Goal: Ask a question: Seek information or help from site administrators or community

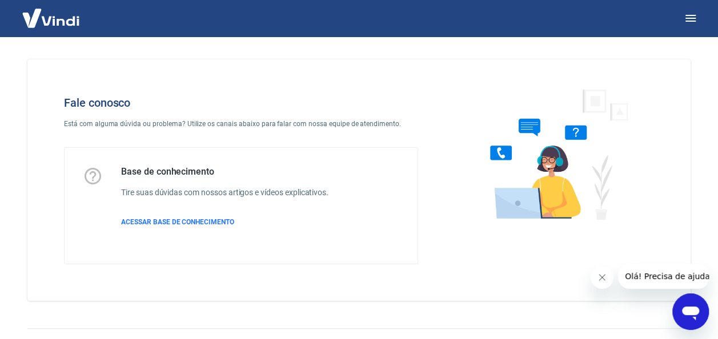
click at [682, 319] on icon "Abrir janela de mensagens" at bounding box center [690, 312] width 21 height 21
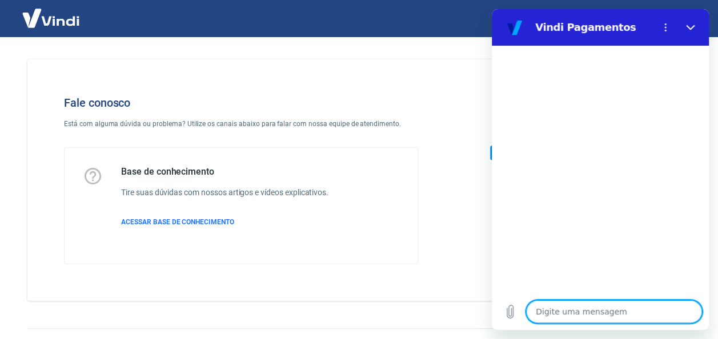
click at [604, 307] on textarea at bounding box center [614, 312] width 176 height 23
click at [604, 309] on textarea at bounding box center [614, 312] width 176 height 23
type textarea "o"
type textarea "x"
type textarea "oi"
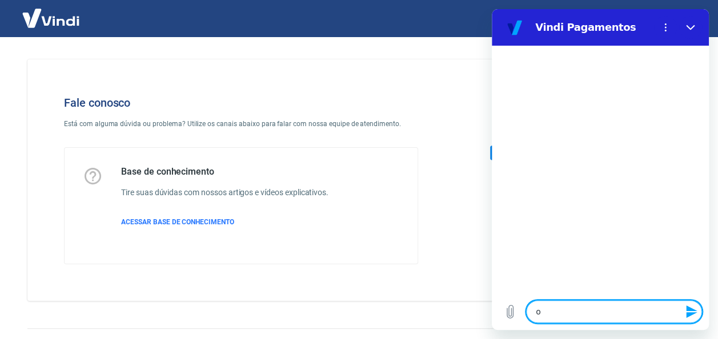
type textarea "x"
type textarea "oie"
type textarea "x"
click at [604, 309] on textarea at bounding box center [614, 312] width 176 height 23
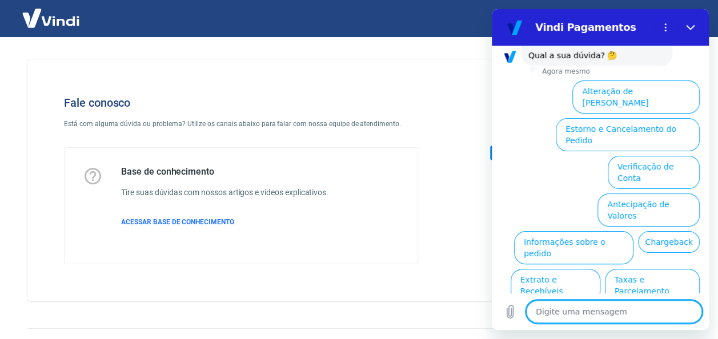
scroll to position [109, 0]
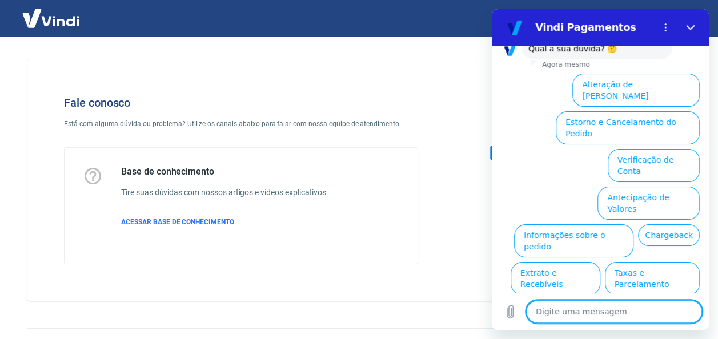
click at [604, 309] on textarea at bounding box center [614, 312] width 176 height 23
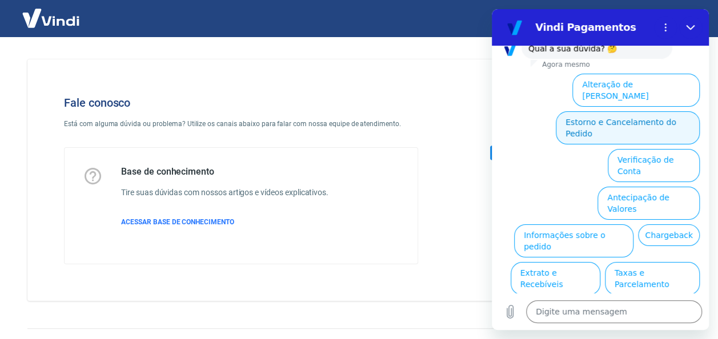
click at [612, 111] on button "Estorno e Cancelamento do Pedido" at bounding box center [628, 127] width 144 height 33
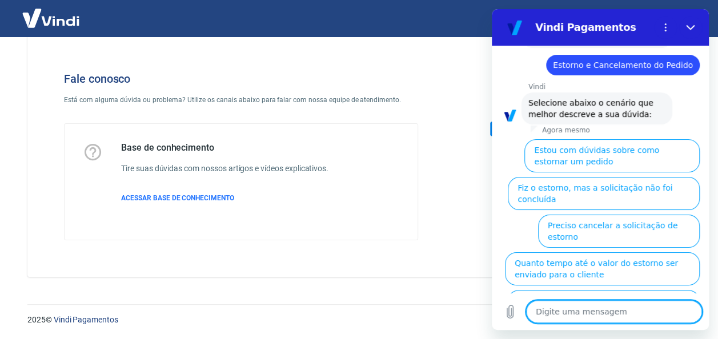
scroll to position [142, 0]
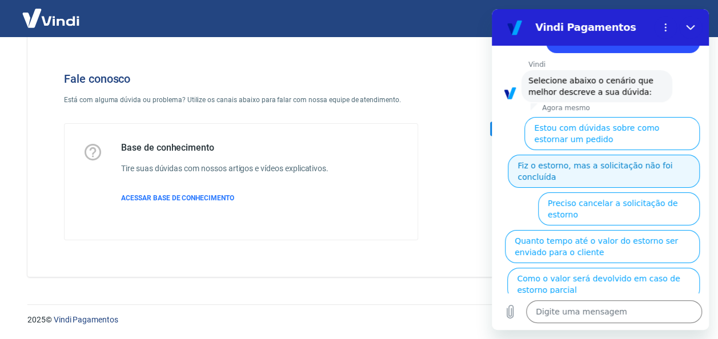
click at [595, 158] on button "Fiz o estorno, mas a solicitação não foi concluída" at bounding box center [604, 171] width 192 height 33
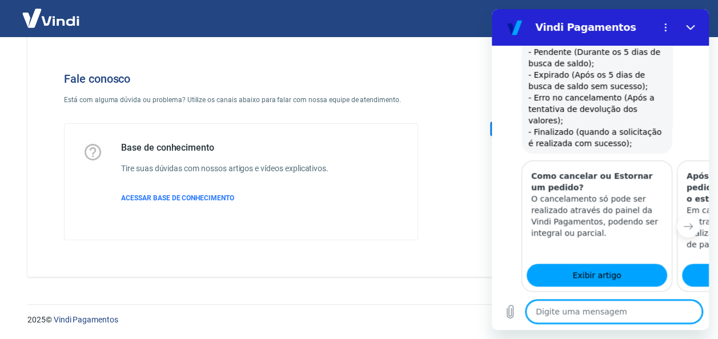
scroll to position [522, 0]
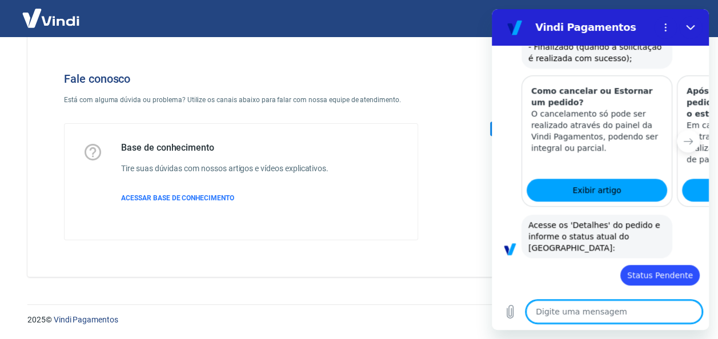
click at [574, 310] on textarea at bounding box center [614, 312] width 176 height 23
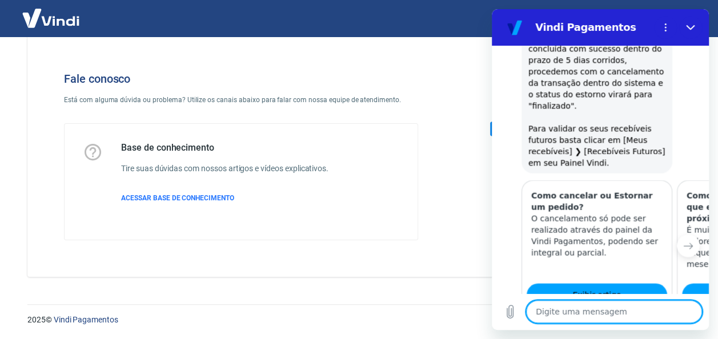
scroll to position [1161, 0]
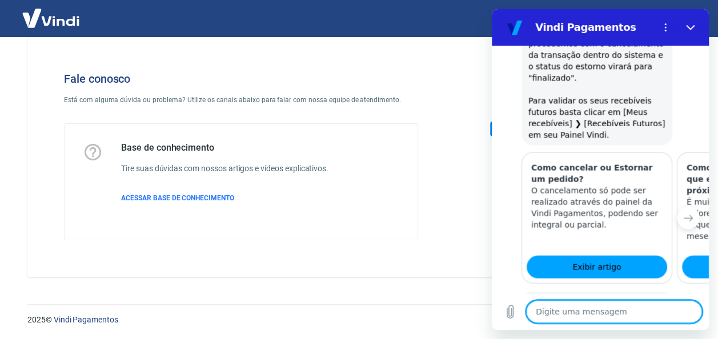
click at [574, 310] on textarea at bounding box center [614, 312] width 176 height 23
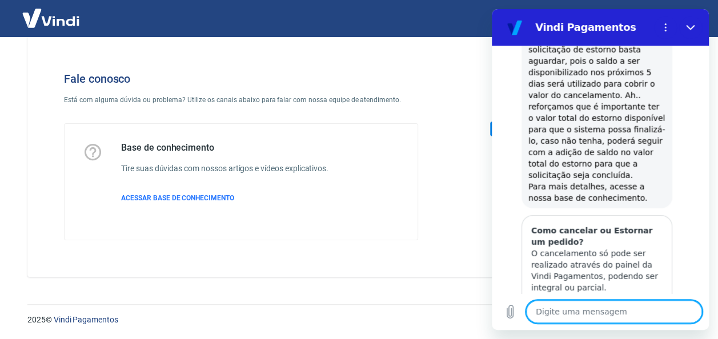
scroll to position [1541, 0]
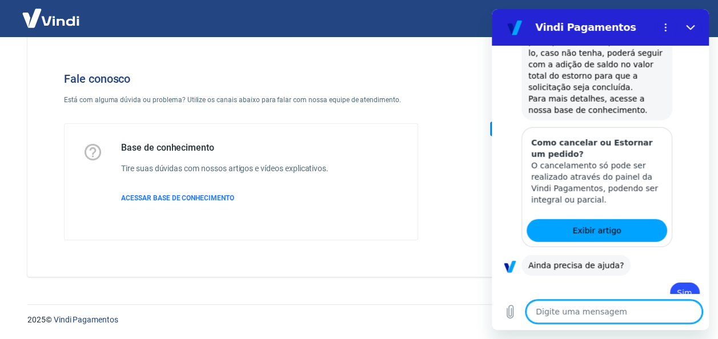
click at [614, 305] on textarea at bounding box center [614, 312] width 176 height 23
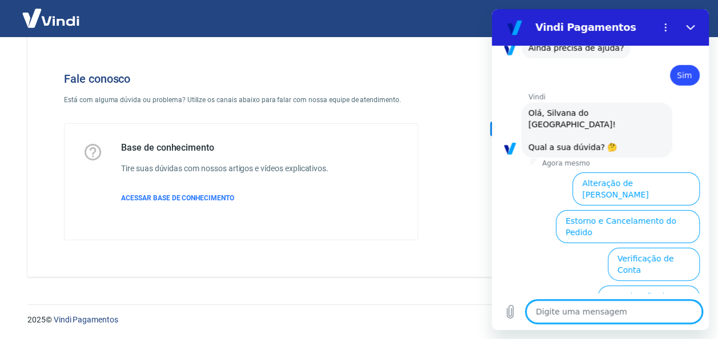
scroll to position [1837, 0]
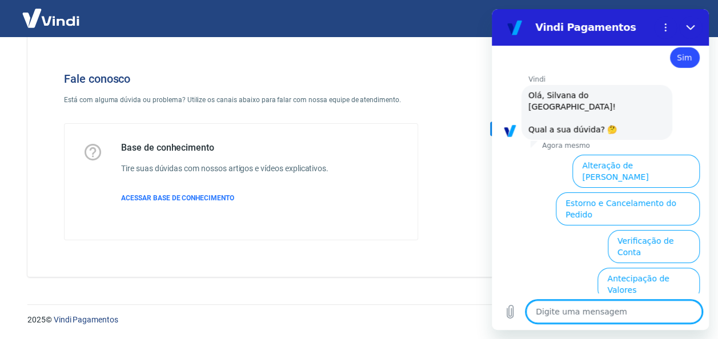
click at [550, 306] on button "Informações sobre o pedido" at bounding box center [573, 322] width 119 height 33
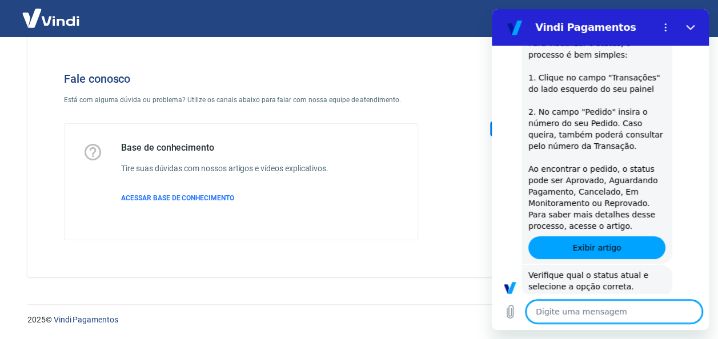
scroll to position [2036, 0]
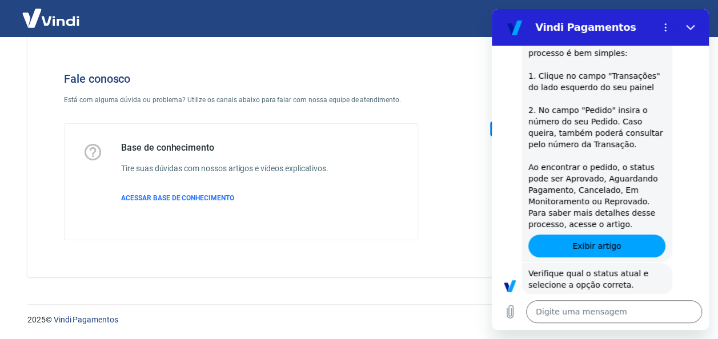
click at [634, 310] on button "Aguardando Pagamento" at bounding box center [647, 326] width 106 height 33
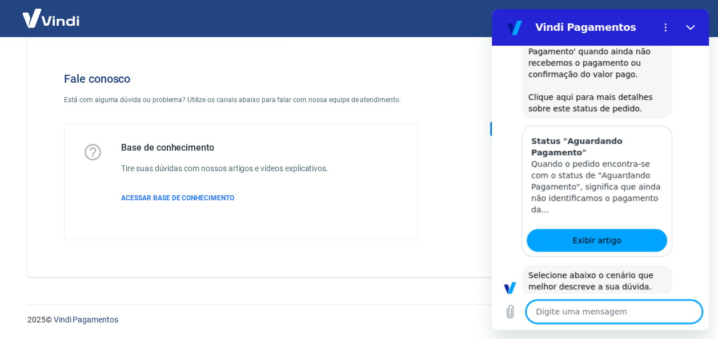
scroll to position [2358, 0]
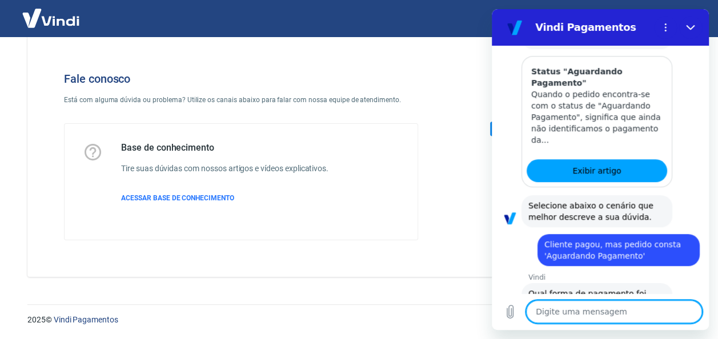
scroll to position [2435, 0]
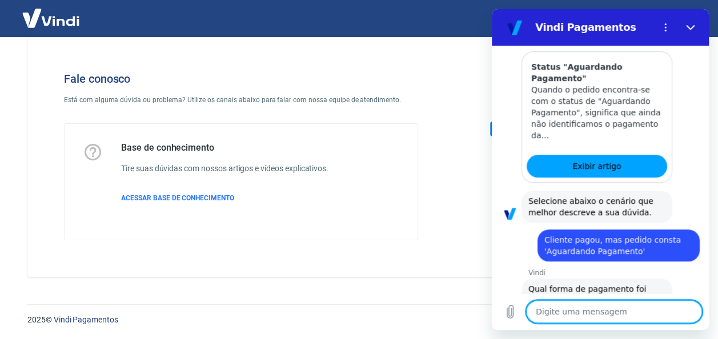
scroll to position [2460, 0]
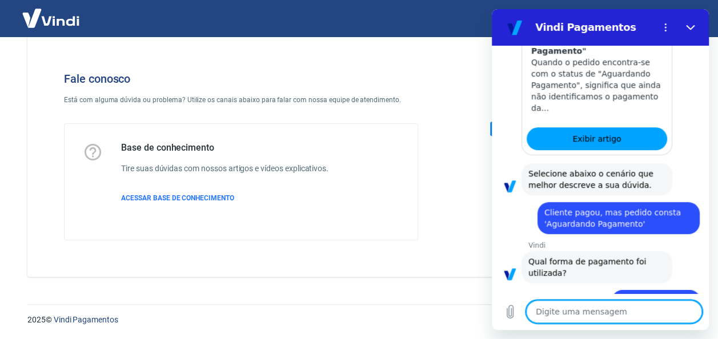
scroll to position [2461, 0]
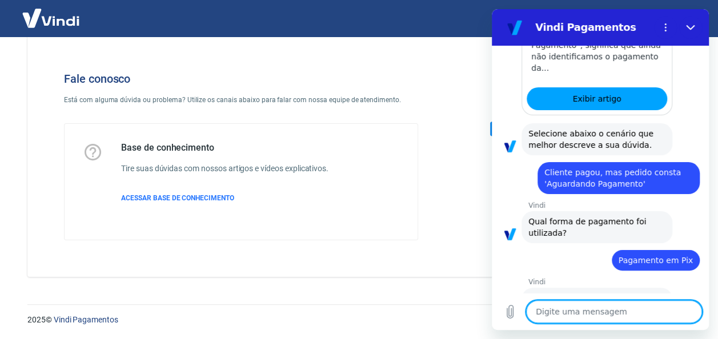
type textarea "x"
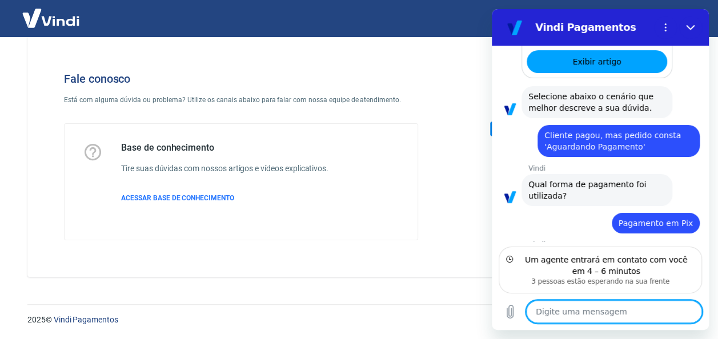
scroll to position [2553, 0]
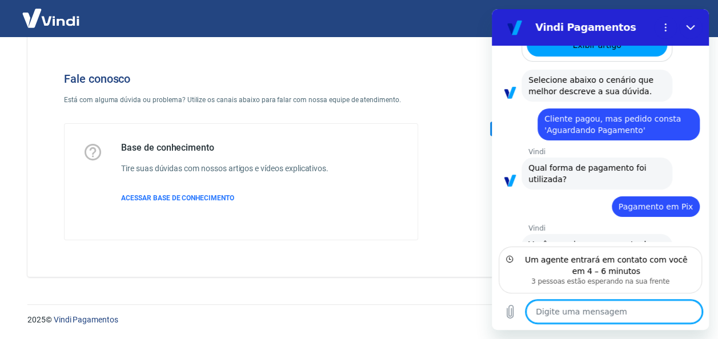
click at [615, 310] on textarea at bounding box center [614, 312] width 176 height 23
type textarea "o"
type textarea "x"
type textarea "ok"
type textarea "x"
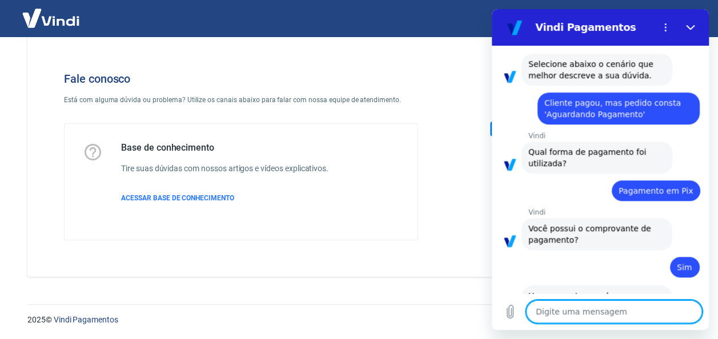
scroll to position [2624, 0]
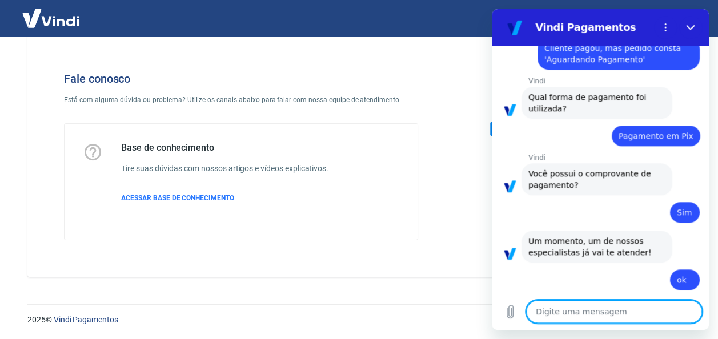
type textarea "x"
click at [620, 313] on textarea at bounding box center [614, 312] width 176 height 23
type textarea "B"
type textarea "x"
type textarea "BO"
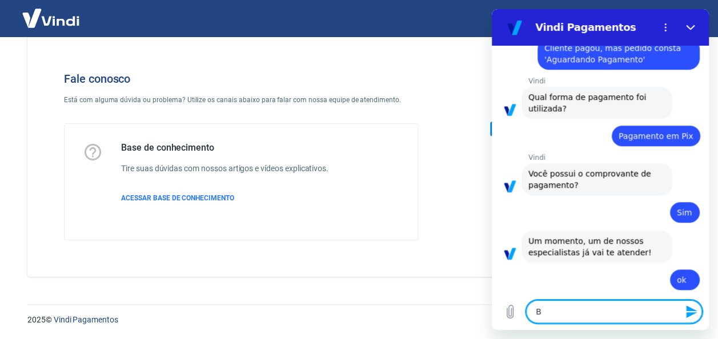
type textarea "x"
type textarea "BOM"
type textarea "x"
type textarea "BOM"
type textarea "x"
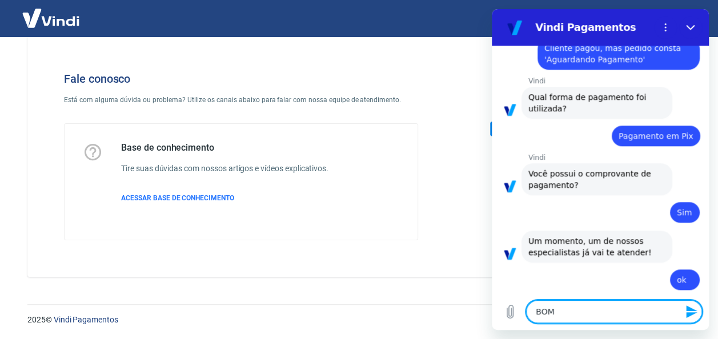
type textarea "BOM D"
type textarea "x"
type textarea "BOM DI"
type textarea "x"
type textarea "BOM DIA"
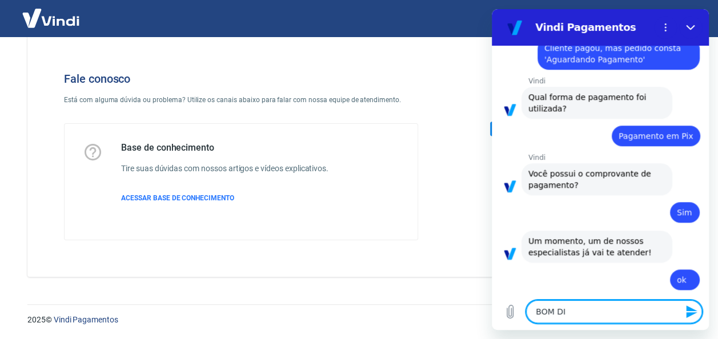
type textarea "x"
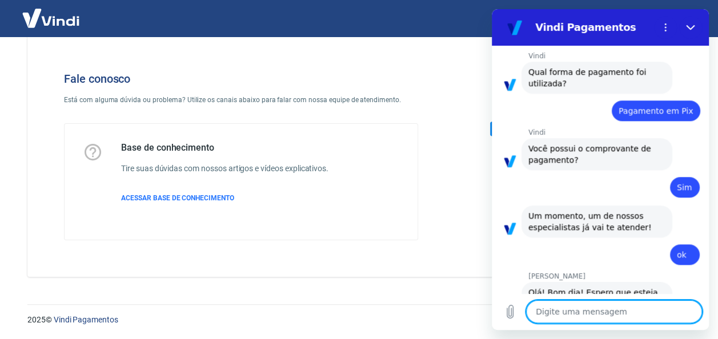
type textarea "x"
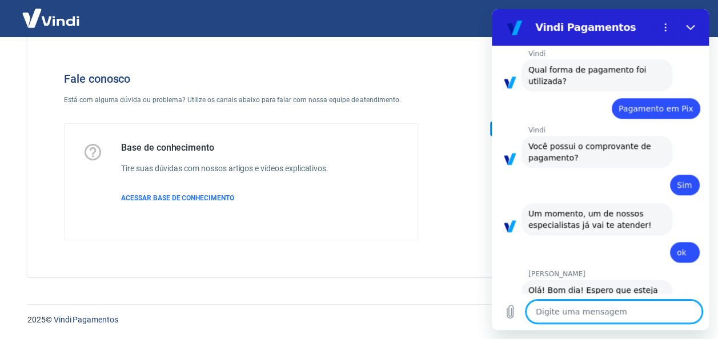
click at [620, 313] on textarea at bounding box center [614, 312] width 176 height 23
type textarea "S"
type textarea "x"
type textarea "Si"
type textarea "x"
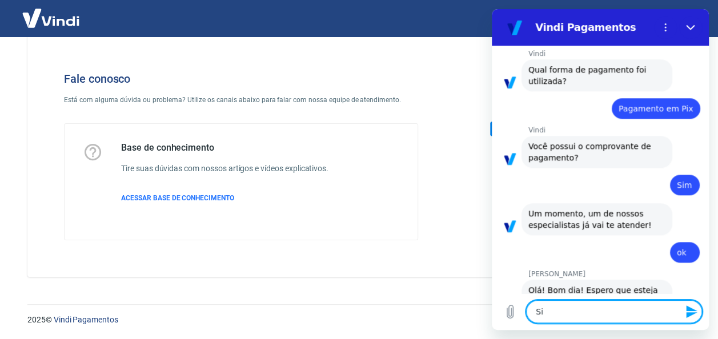
type textarea "Sil"
type textarea "x"
type textarea "Silv"
type textarea "x"
type textarea "[PERSON_NAME]"
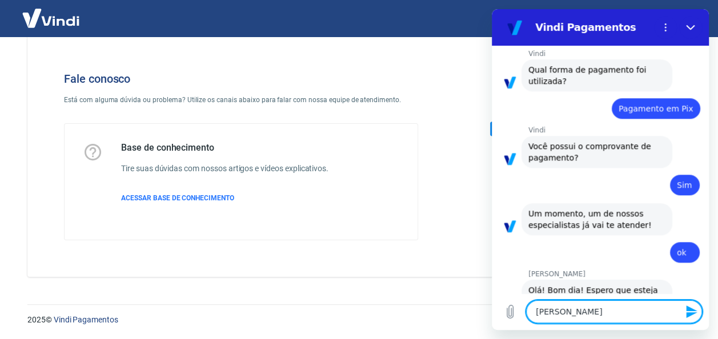
type textarea "x"
type textarea "Silvan"
type textarea "x"
type textarea "Silvana"
type textarea "x"
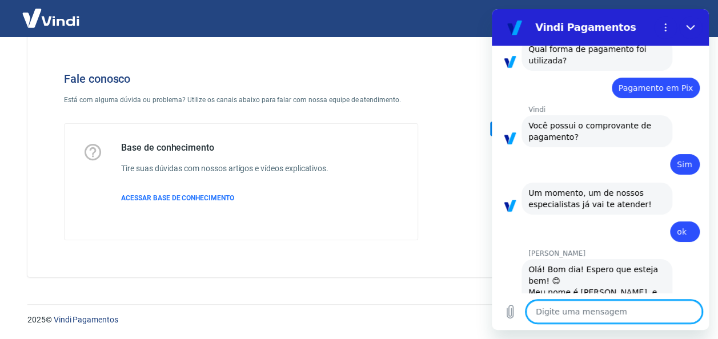
type textarea "x"
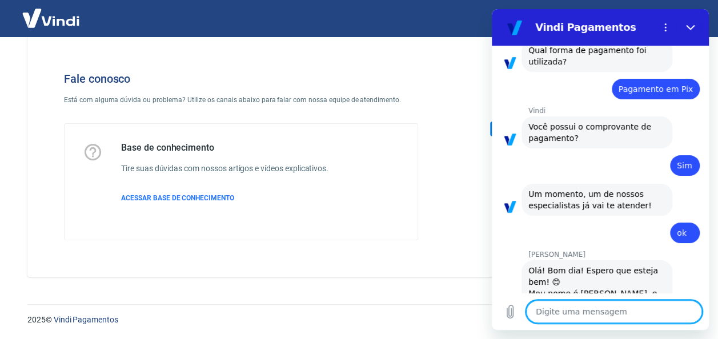
scroll to position [2673, 0]
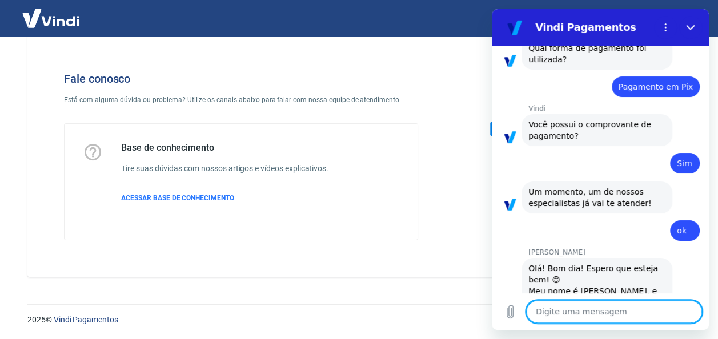
click at [620, 313] on textarea at bounding box center [614, 312] width 176 height 23
type textarea "E"
type textarea "x"
type textarea "Es"
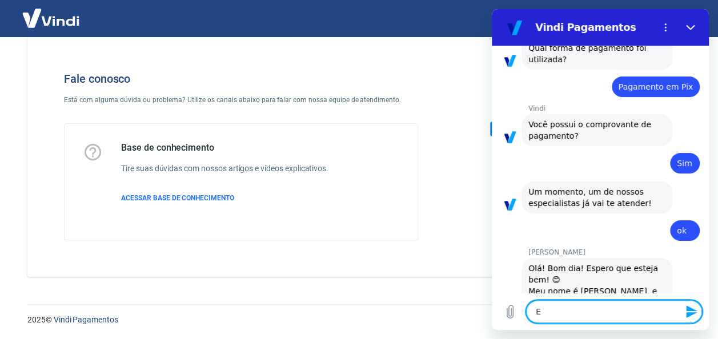
type textarea "x"
type textarea "Est"
type textarea "x"
type textarea "Esto"
type textarea "x"
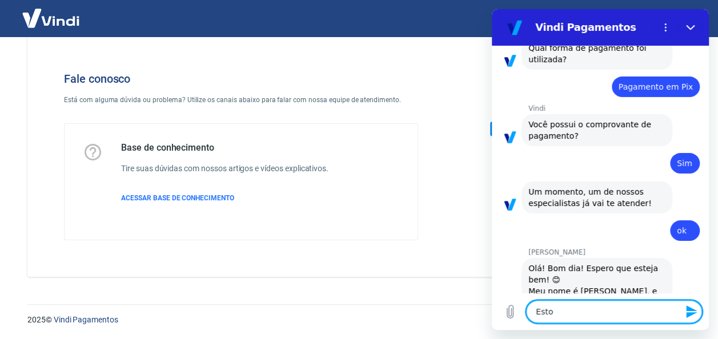
type textarea "Estou"
type textarea "x"
type textarea "Estou"
type textarea "x"
type textarea "Estou c"
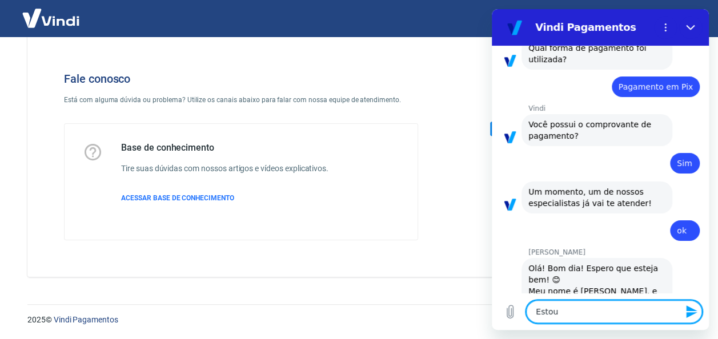
type textarea "x"
type textarea "Estou co"
type textarea "x"
type textarea "Estou com"
type textarea "x"
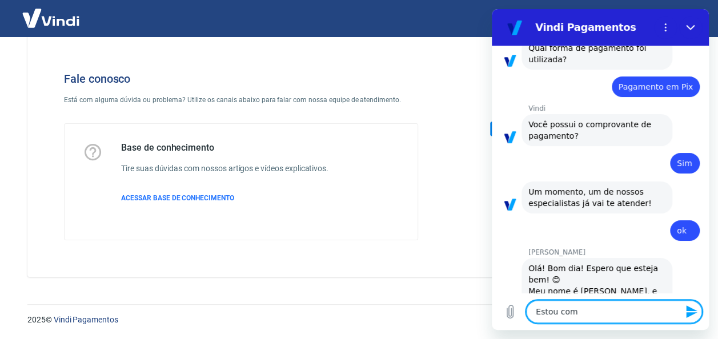
type textarea "Estou com"
type textarea "x"
type textarea "Estou com p"
type textarea "x"
type textarea "Estou com pe"
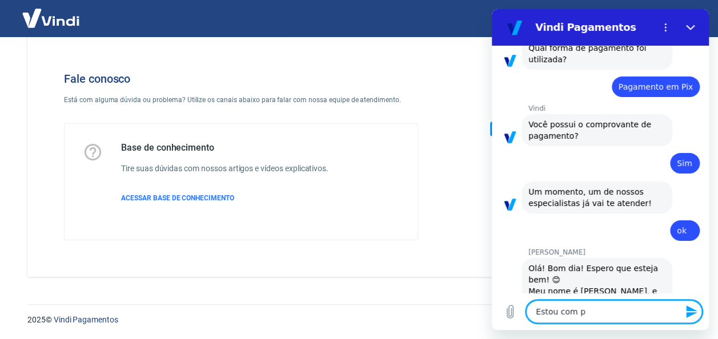
type textarea "x"
type textarea "Estou com ped"
type textarea "x"
type textarea "Estou com pedi"
type textarea "x"
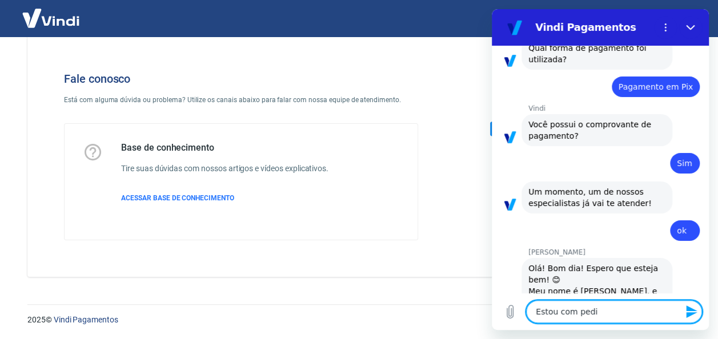
type textarea "Estou com pedid"
type textarea "x"
type textarea "Estou com pedido"
type textarea "x"
type textarea "Estou com pedido"
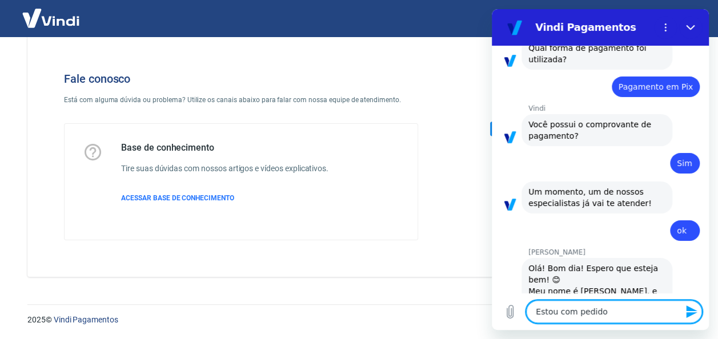
type textarea "x"
type textarea "Estou com pedido a"
type textarea "x"
type textarea "Estou com pedido ag"
type textarea "x"
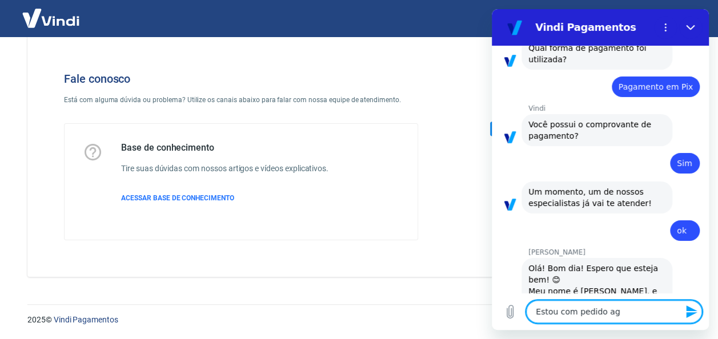
type textarea "Estou com pedido agu"
type textarea "x"
type textarea "Estou com pedido agua"
type textarea "x"
type textarea "Estou com pedido aguar"
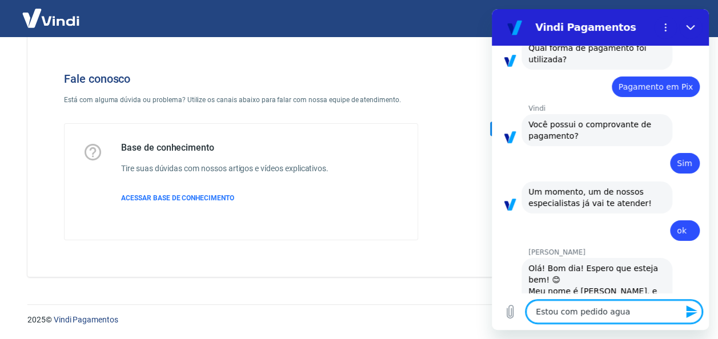
type textarea "x"
type textarea "Estou com pedido aguard"
type textarea "x"
type textarea "Estou com pedido aguarda"
type textarea "x"
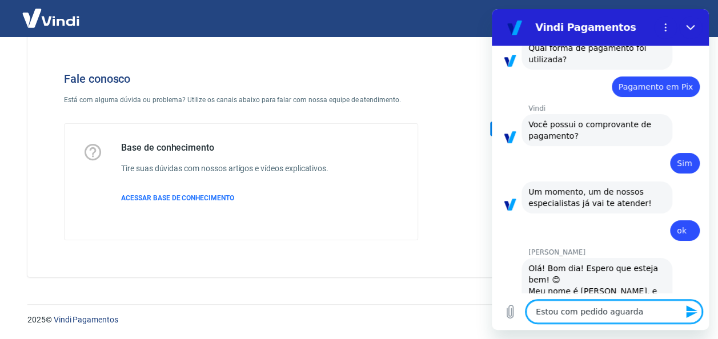
type textarea "Estou com pedido aguardan"
type textarea "x"
type textarea "Estou com pedido aguardand"
type textarea "x"
type textarea "Estou com pedido aguardando"
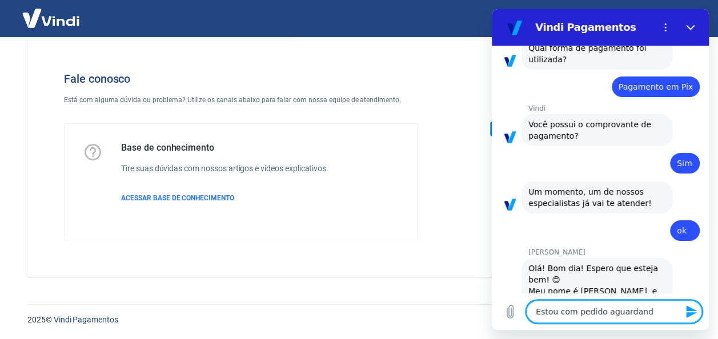
type textarea "x"
type textarea "Estou com pedido aguardando"
type textarea "x"
type textarea "Estou com pedido aguardando p"
type textarea "x"
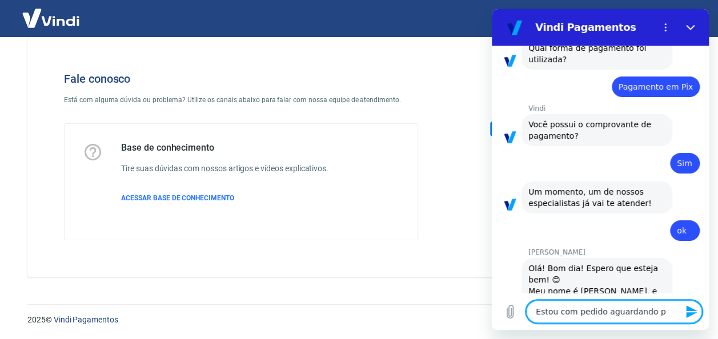
type textarea "Estou com pedido aguardando pa"
type textarea "x"
type textarea "Estou com pedido aguardando paa"
type textarea "x"
type textarea "Estou com pedido aguardando pa"
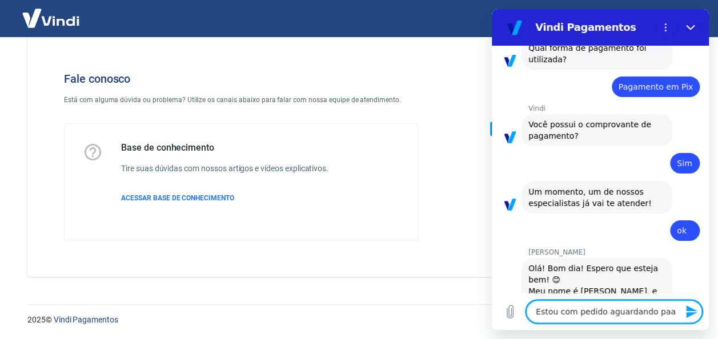
type textarea "x"
type textarea "Estou com pedido aguardando pag"
type textarea "x"
type textarea "Estou com pedido aguardando paga"
type textarea "x"
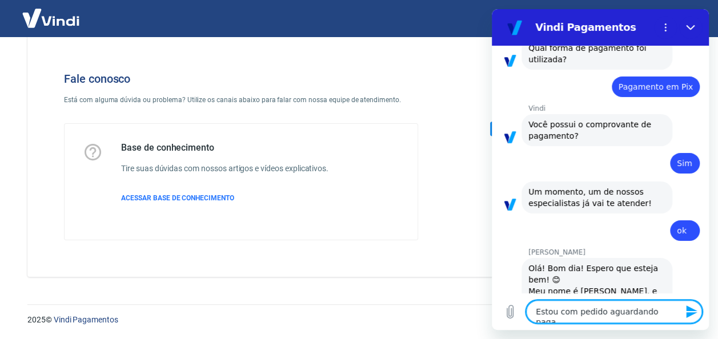
type textarea "Estou com pedido aguardando pagam"
type textarea "x"
type textarea "Estou com pedido aguardando pagame"
type textarea "x"
type textarea "Estou com pedido aguardando pagamen"
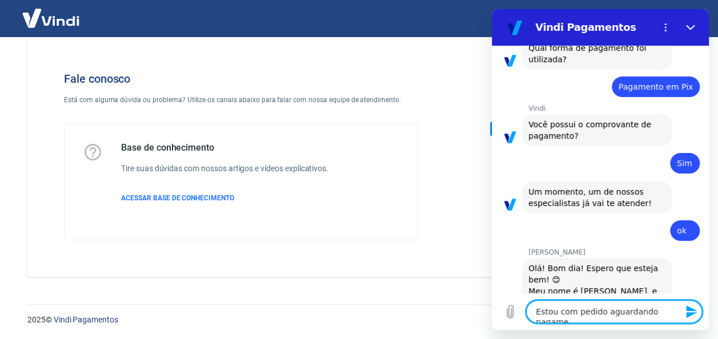
type textarea "x"
type textarea "Estou com pedido aguardando pagament"
type textarea "x"
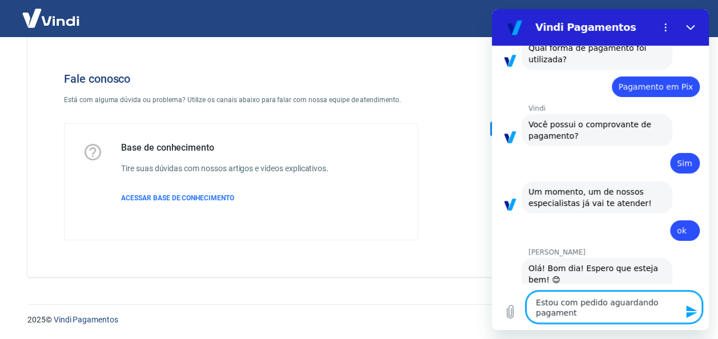
type textarea "Estou com pedido aguardando pagamento"
type textarea "x"
type textarea "Estou com pedido aguardando pagamento"
type textarea "x"
type textarea "Estou com pedido aguardando pagamento d"
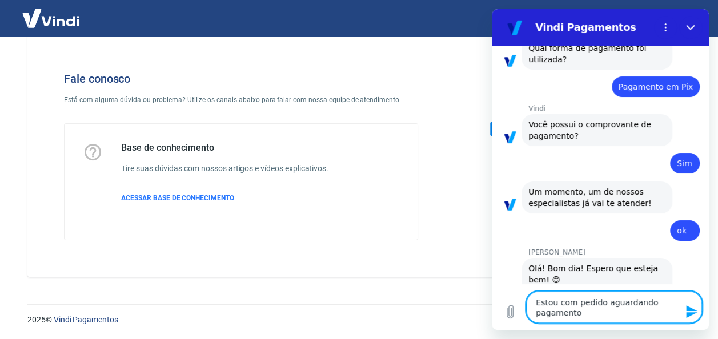
type textarea "x"
type textarea "Estou com pedido aguardando pagamento de"
type textarea "x"
type textarea "Estou com pedido aguardando pagamento des"
type textarea "x"
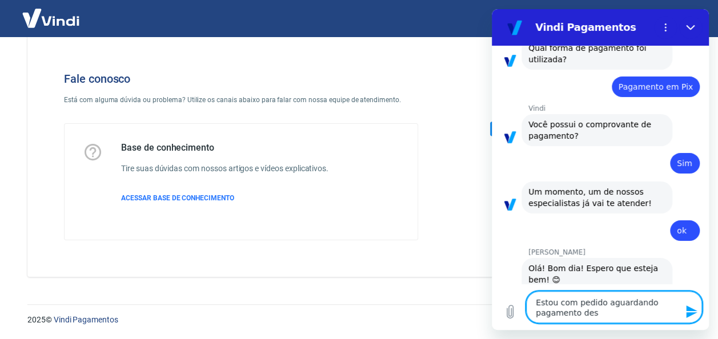
type textarea "Estou com pedido aguardando pagamento desd"
type textarea "x"
type textarea "Estou com pedido aguardando pagamento desde"
type textarea "x"
type textarea "Estou com pedido aguardando pagamento desde"
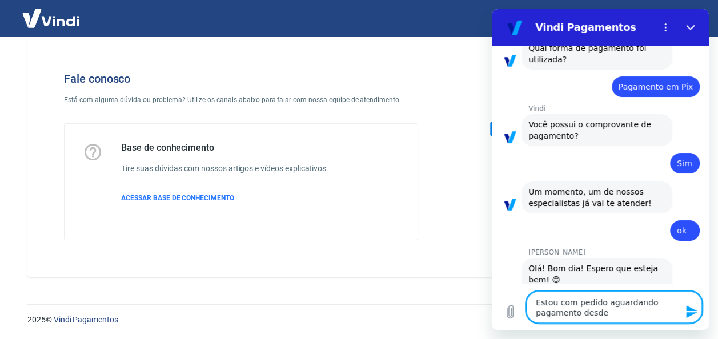
type textarea "x"
type textarea "Estou com pedido aguardando pagamento desde o"
type textarea "x"
type textarea "Estou com pedido aguardando pagamento desde on"
type textarea "x"
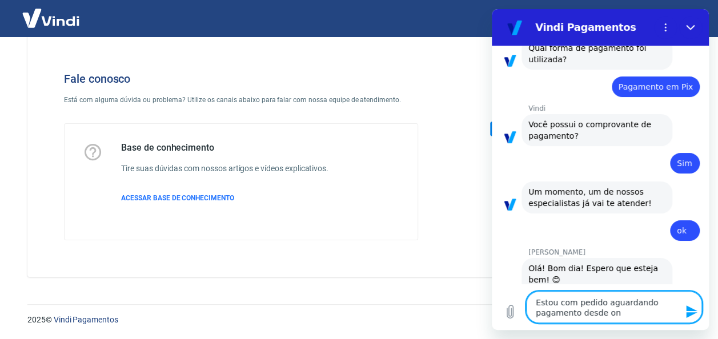
type textarea "Estou com pedido aguardando pagamento desde ont"
type textarea "x"
type textarea "Estou com pedido aguardando pagamento desde onte"
type textarea "x"
type textarea "Estou com pedido aguardando pagamento desde ontem"
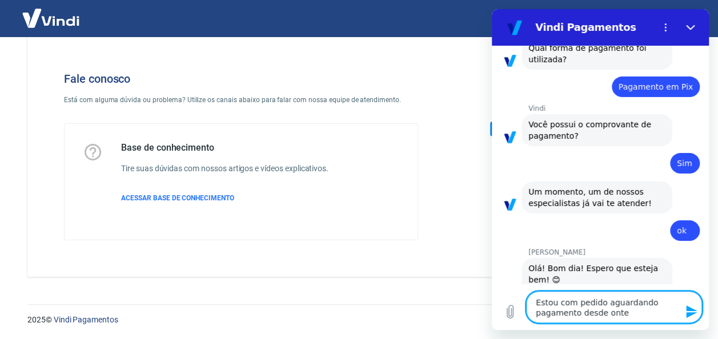
type textarea "x"
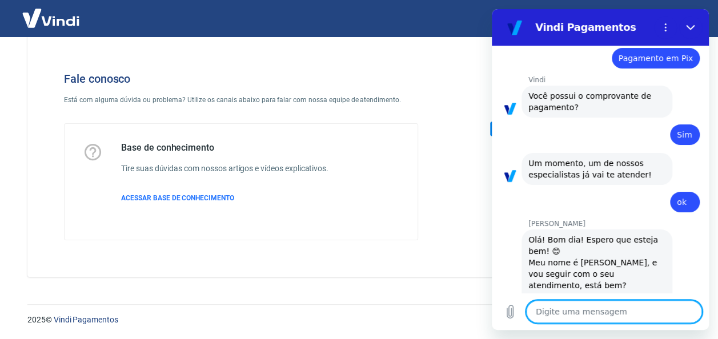
type textarea "e"
type textarea "x"
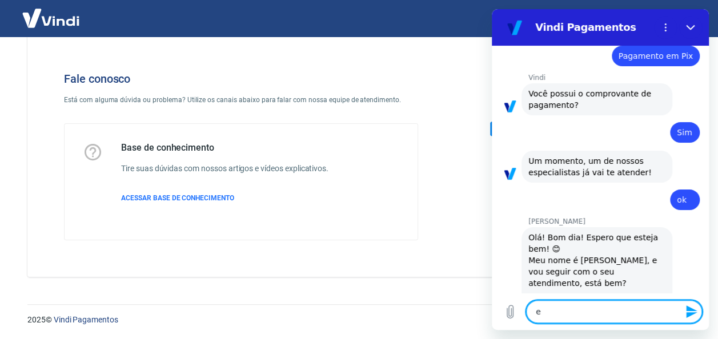
type textarea "e"
type textarea "x"
type textarea "e o"
type textarea "x"
type textarea "e o"
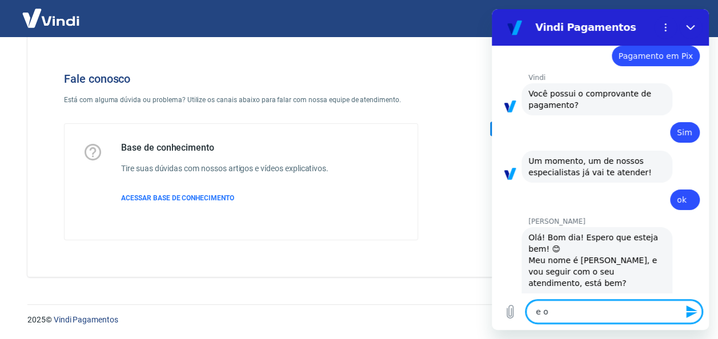
type textarea "x"
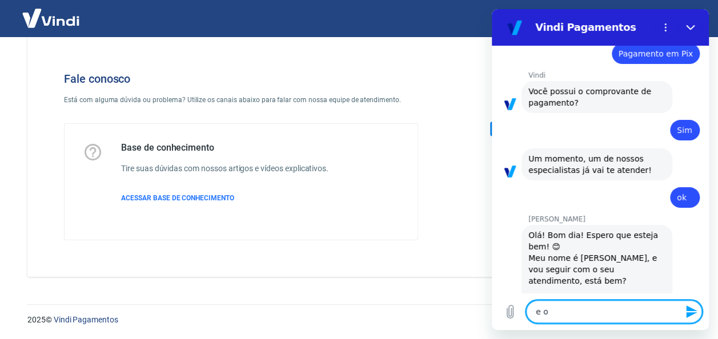
type textarea "e o c"
type textarea "x"
type textarea "e o cl"
type textarea "x"
type textarea "e o cli"
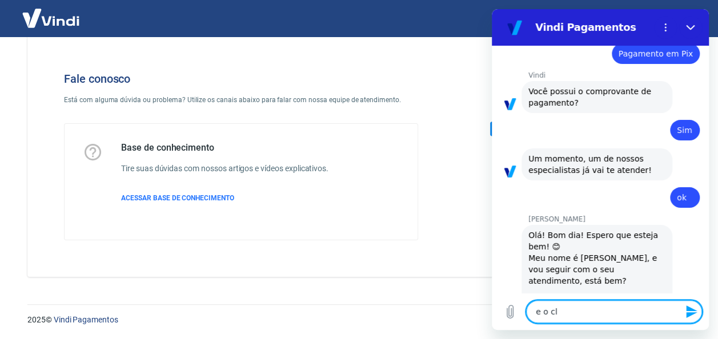
type textarea "x"
type textarea "e o clie"
type textarea "x"
type textarea "e o clien"
type textarea "x"
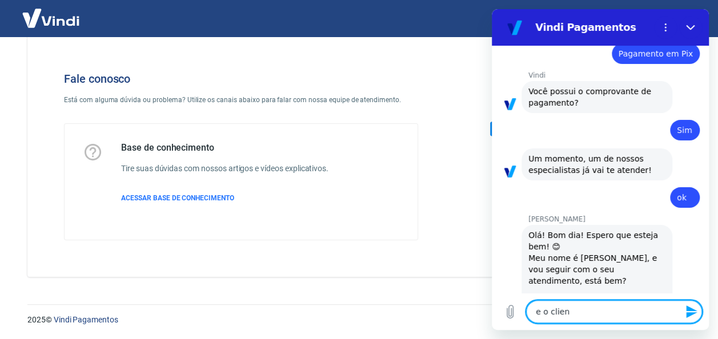
type textarea "e o client"
type textarea "x"
type textarea "e o cliente"
type textarea "x"
type textarea "e o cliente"
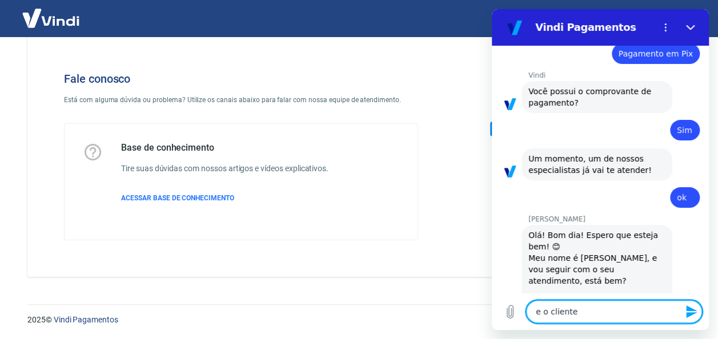
type textarea "x"
type textarea "e o cliente j"
type textarea "x"
type textarea "e o cliente já"
type textarea "x"
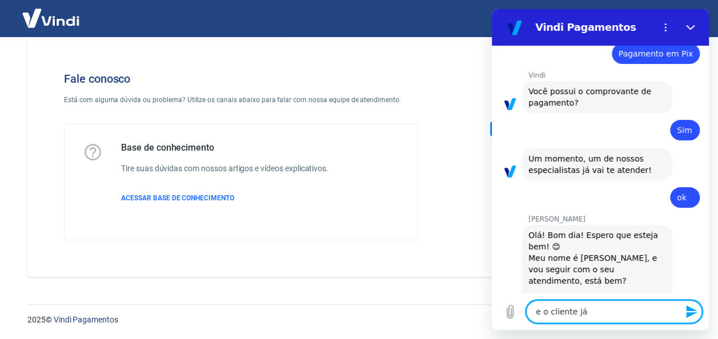
type textarea "e o cliente já"
type textarea "x"
type textarea "e o cliente já e"
type textarea "x"
type textarea "e o cliente já en"
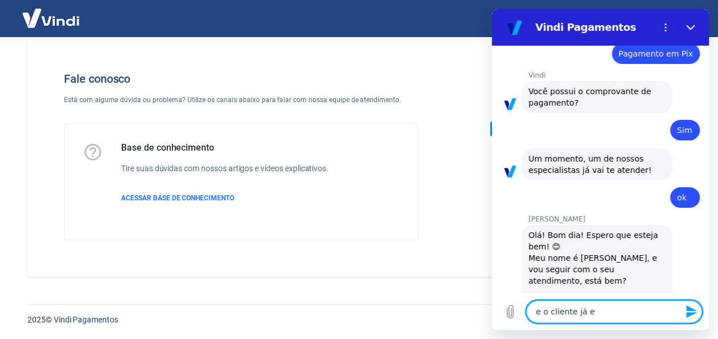
type textarea "x"
type textarea "e o cliente já env"
type textarea "x"
type textarea "e o cliente já envi"
type textarea "x"
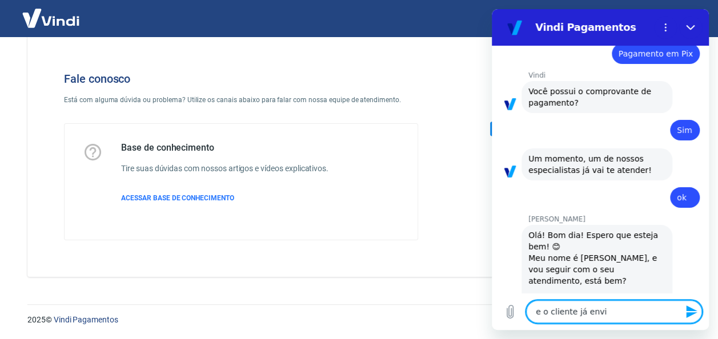
type textarea "e o cliente já envio"
type textarea "x"
type textarea "e o cliente já enviou"
type textarea "x"
type textarea "e o cliente já enviou"
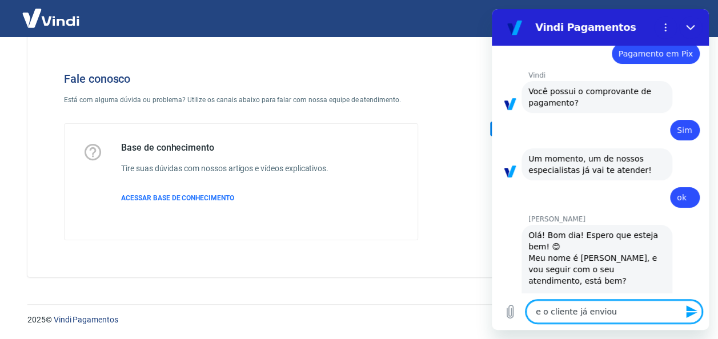
type textarea "x"
type textarea "e o cliente já enviou o"
type textarea "x"
type textarea "e o cliente já enviou o"
type textarea "x"
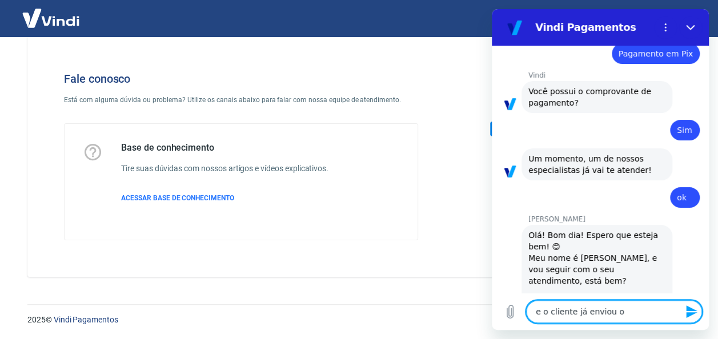
type textarea "e o cliente já enviou o c"
type textarea "x"
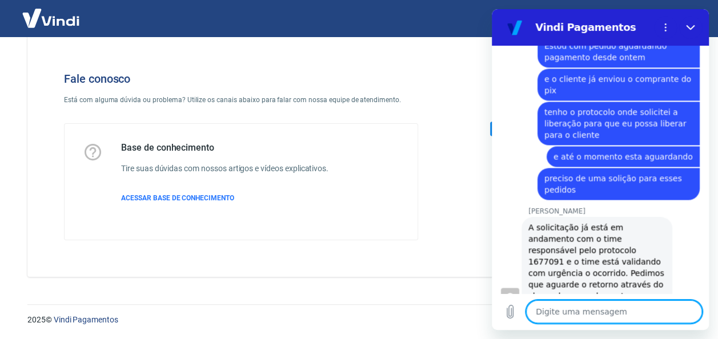
scroll to position [3037, 0]
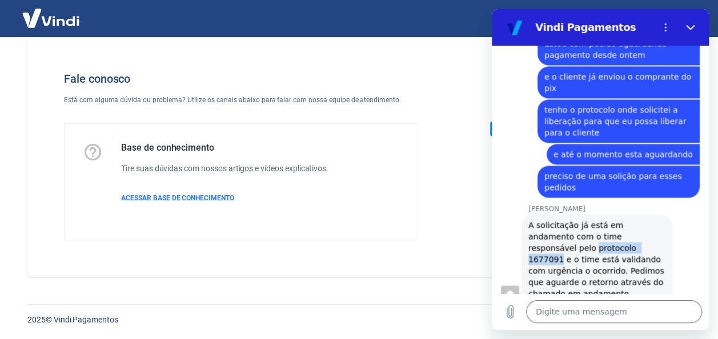
drag, startPoint x: 528, startPoint y: 134, endPoint x: 595, endPoint y: 131, distance: 66.3
click at [595, 221] on span "A solicitação já está em andamento com o time responsável pelo protocolo 167709…" at bounding box center [597, 260] width 138 height 78
copy span "protocolo 1677091"
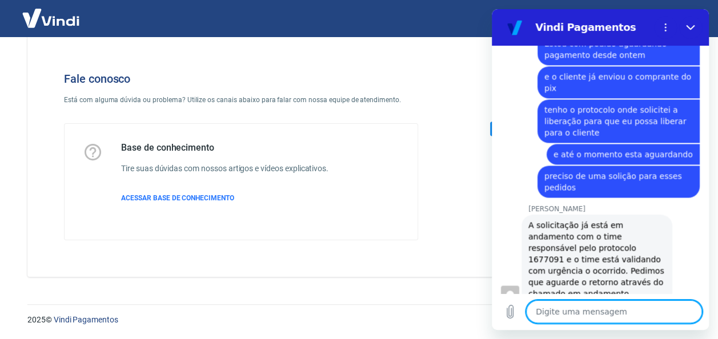
click at [568, 311] on textarea at bounding box center [614, 312] width 176 height 23
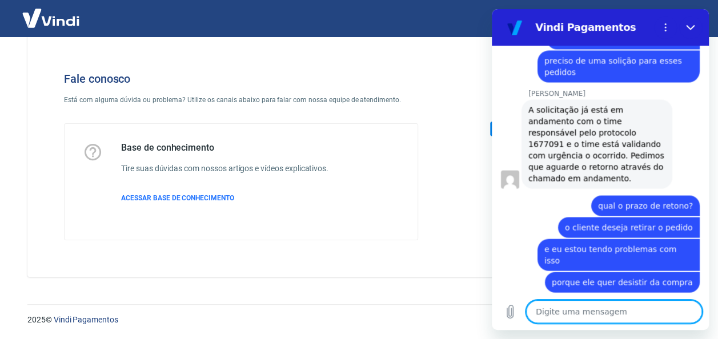
scroll to position [3155, 0]
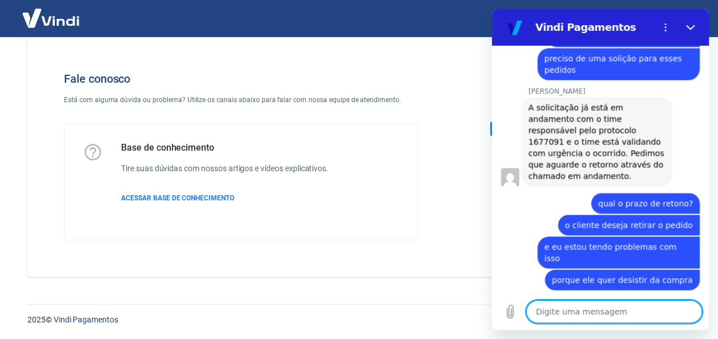
click at [559, 309] on textarea at bounding box center [614, 312] width 176 height 23
click at [590, 303] on textarea at bounding box center [614, 312] width 176 height 23
click at [590, 310] on textarea at bounding box center [614, 312] width 176 height 23
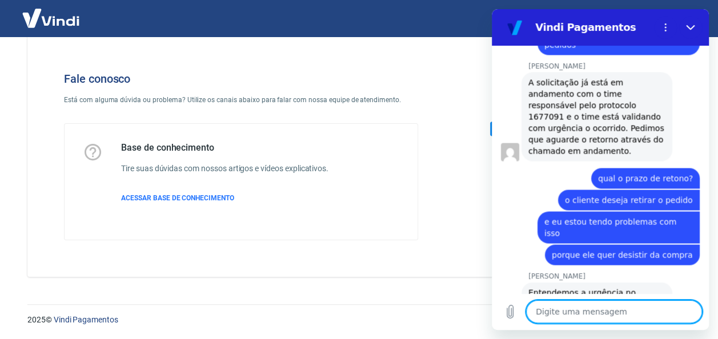
scroll to position [3182, 0]
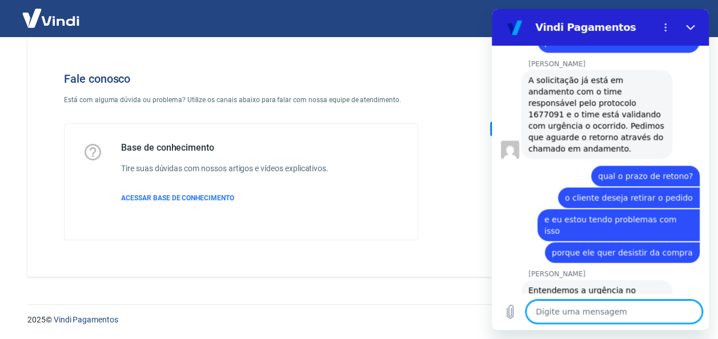
click at [590, 310] on textarea at bounding box center [614, 312] width 176 height 23
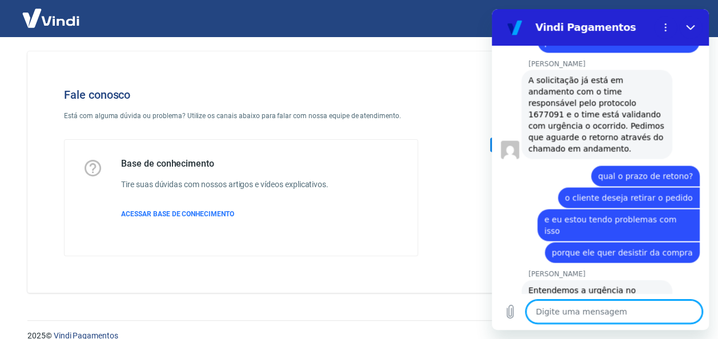
scroll to position [0, 0]
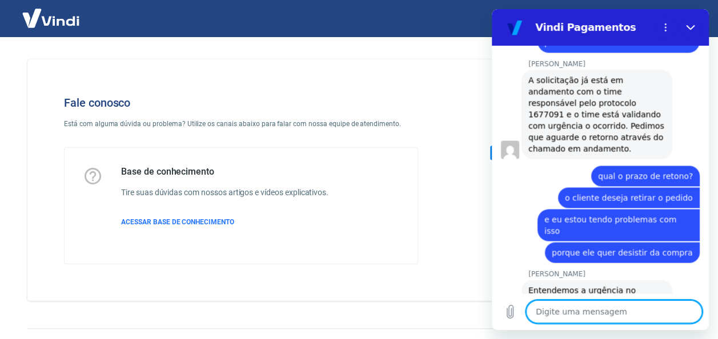
click at [567, 307] on textarea at bounding box center [614, 312] width 176 height 23
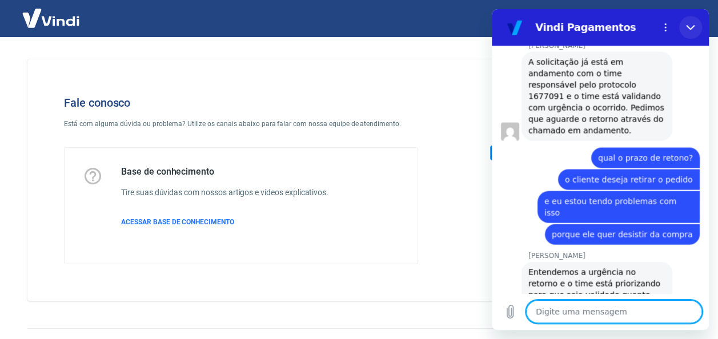
scroll to position [3266, 0]
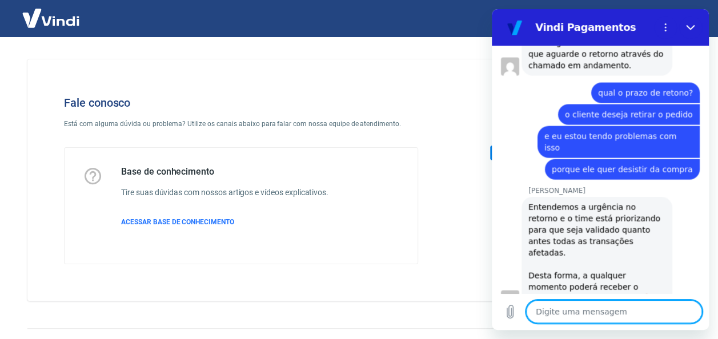
click at [600, 306] on textarea at bounding box center [614, 312] width 176 height 23
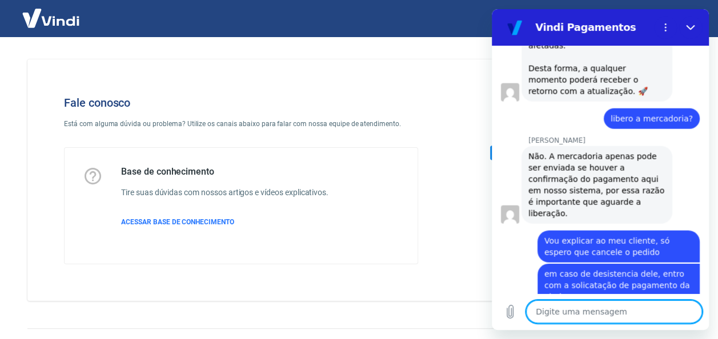
scroll to position [3475, 0]
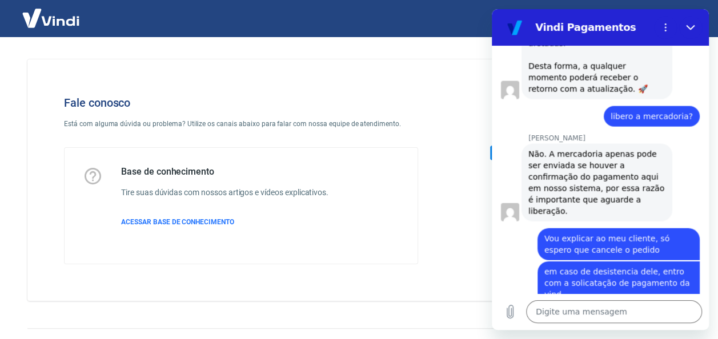
drag, startPoint x: 583, startPoint y: 262, endPoint x: 523, endPoint y: 248, distance: 61.0
copy div "O protocolo do atendimento é #1677357."
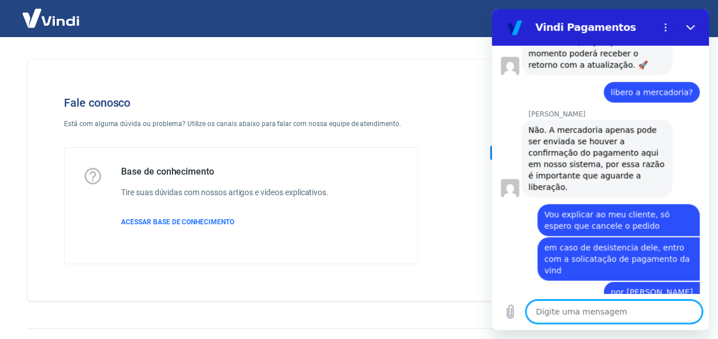
scroll to position [3519, 0]
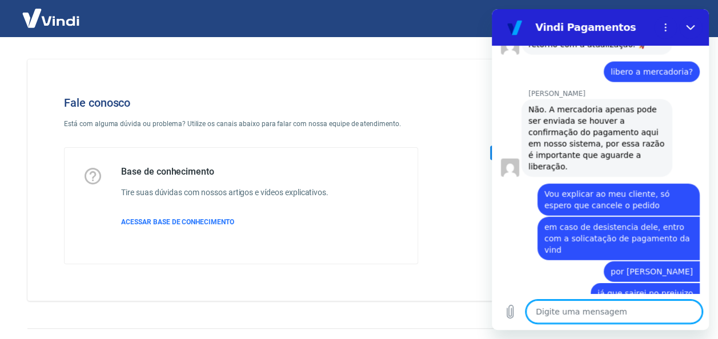
click at [629, 310] on textarea at bounding box center [614, 312] width 176 height 23
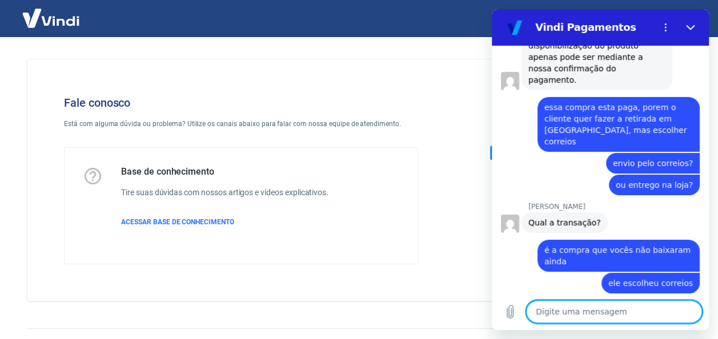
scroll to position [4150, 0]
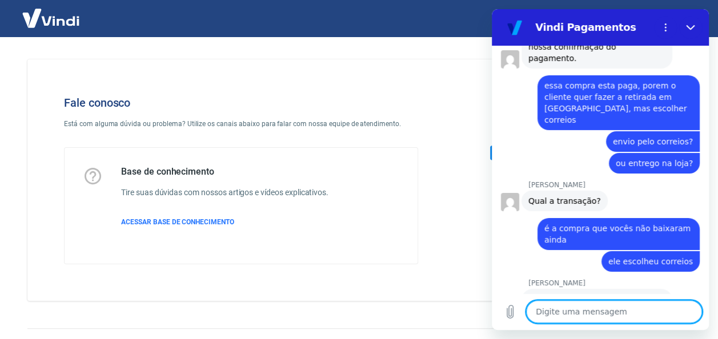
click at [599, 306] on textarea at bounding box center [614, 312] width 176 height 23
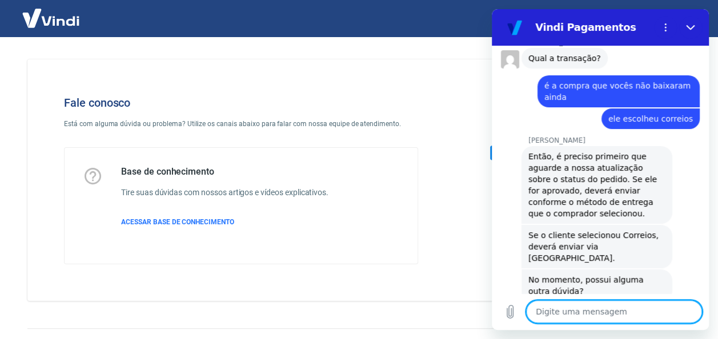
scroll to position [4295, 0]
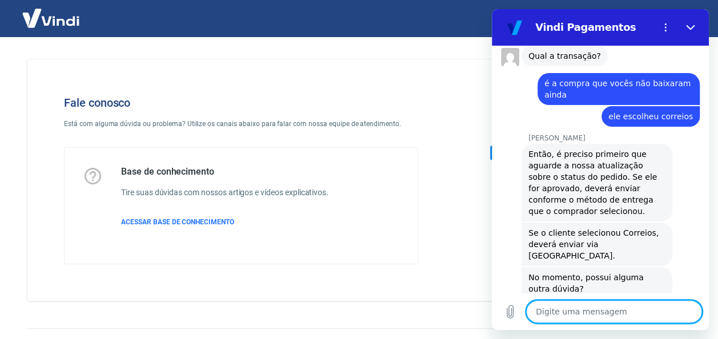
click at [629, 307] on textarea at bounding box center [614, 312] width 176 height 23
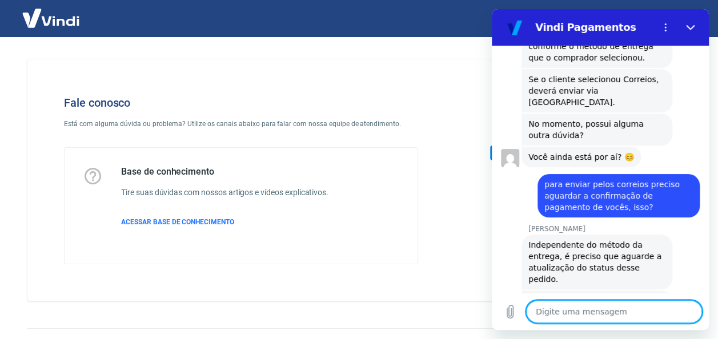
scroll to position [4469, 0]
